Goal: Task Accomplishment & Management: Use online tool/utility

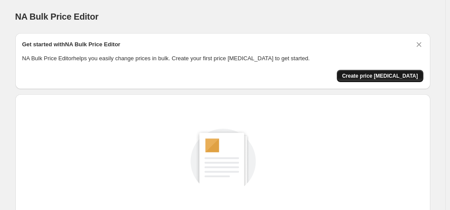
click at [392, 75] on span "Create price change job" at bounding box center [380, 75] width 76 height 7
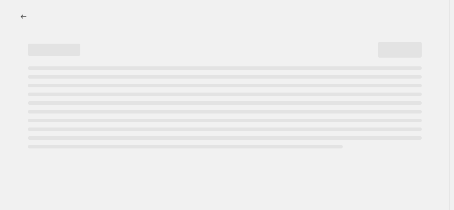
select select "percentage"
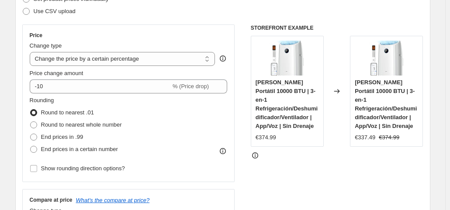
scroll to position [132, 0]
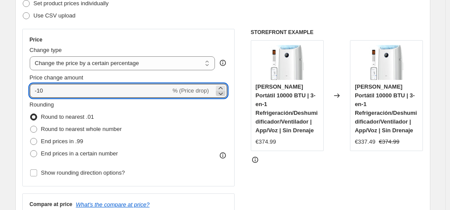
click at [224, 92] on icon at bounding box center [220, 93] width 9 height 9
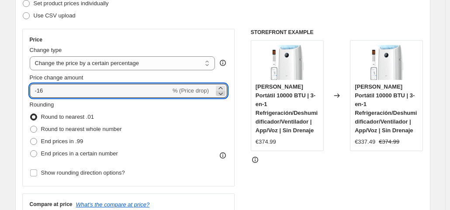
click at [224, 92] on icon at bounding box center [220, 93] width 9 height 9
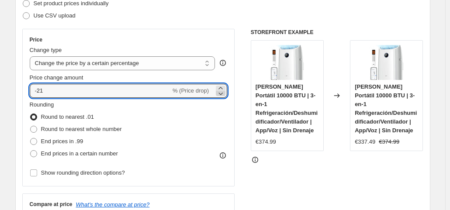
click at [224, 92] on icon at bounding box center [220, 93] width 9 height 9
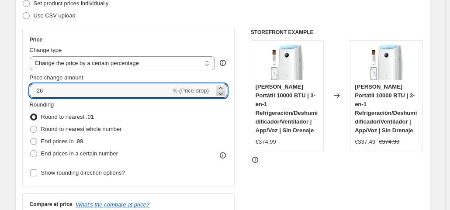
click at [224, 92] on icon at bounding box center [220, 93] width 9 height 9
type input "-27"
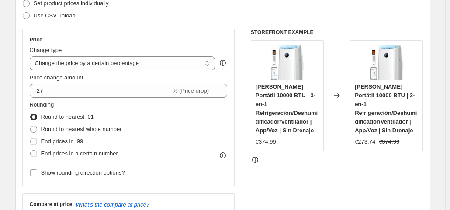
click at [272, 165] on div "STOREFRONT EXAMPLE DREO AC Portátil 10000 BTU | 3-en-1 Refrigeración/Deshumidif…" at bounding box center [337, 136] width 172 height 214
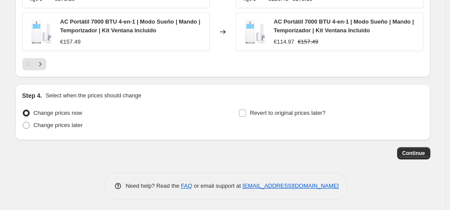
scroll to position [683, 0]
click at [406, 153] on span "Continue" at bounding box center [413, 152] width 23 height 7
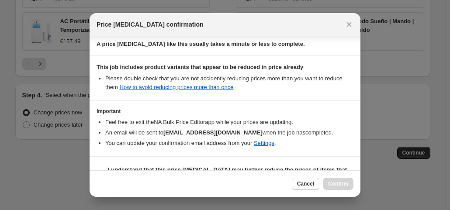
scroll to position [156, 0]
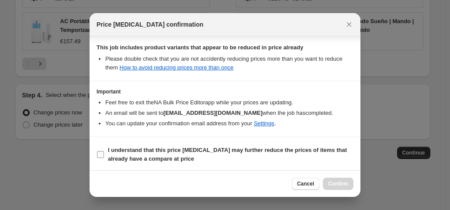
click at [202, 157] on span "I understand that this price change job may further reduce the prices of items …" at bounding box center [230, 154] width 245 height 17
click at [104, 157] on input "I understand that this price change job may further reduce the prices of items …" at bounding box center [100, 154] width 7 height 7
checkbox input "true"
click at [341, 185] on span "Confirm" at bounding box center [338, 183] width 20 height 7
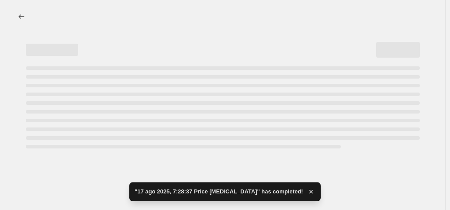
select select "percentage"
